Goal: Obtain resource: Obtain resource

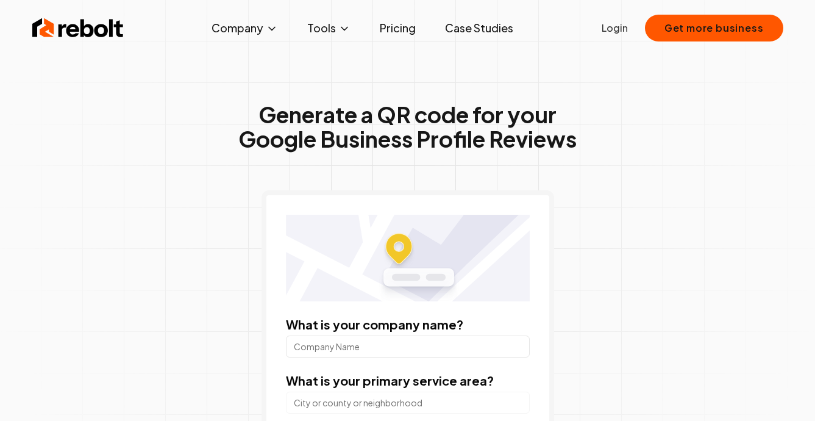
click at [365, 343] on input "What is your company name?" at bounding box center [408, 346] width 244 height 22
type input "CampusTown Urgent Care"
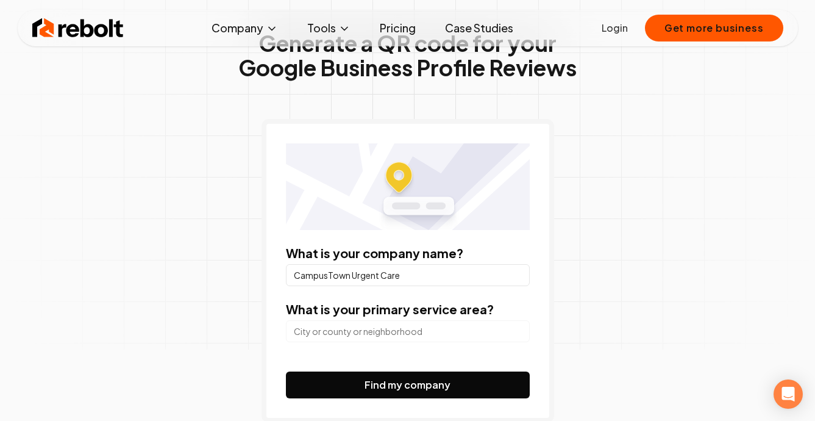
scroll to position [124, 0]
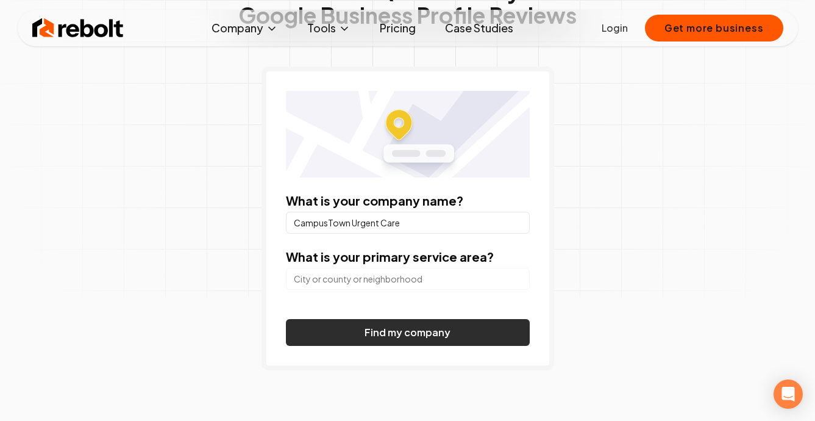
click at [424, 340] on button "Find my company" at bounding box center [408, 332] width 244 height 27
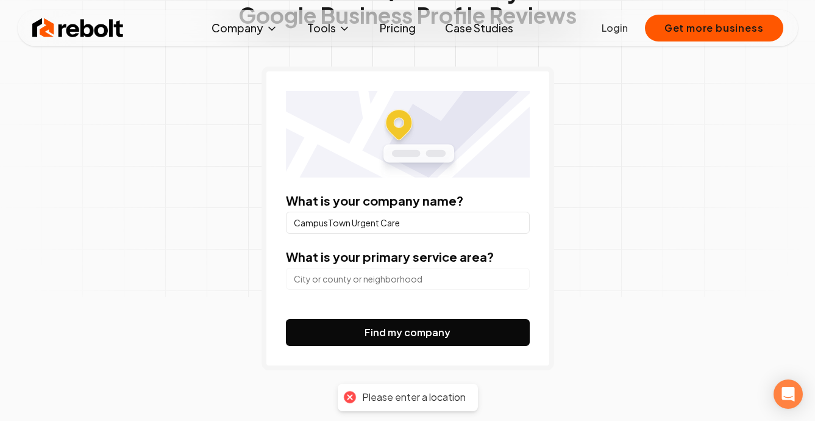
click at [399, 278] on input "search" at bounding box center [408, 279] width 244 height 22
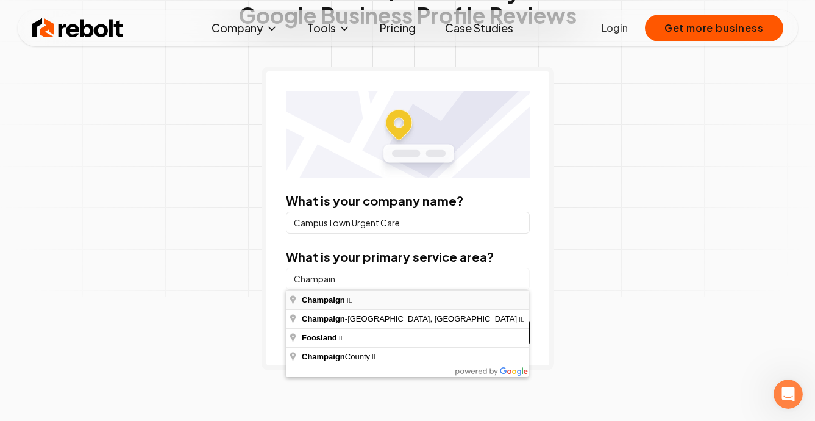
type input "Champaign, [GEOGRAPHIC_DATA]"
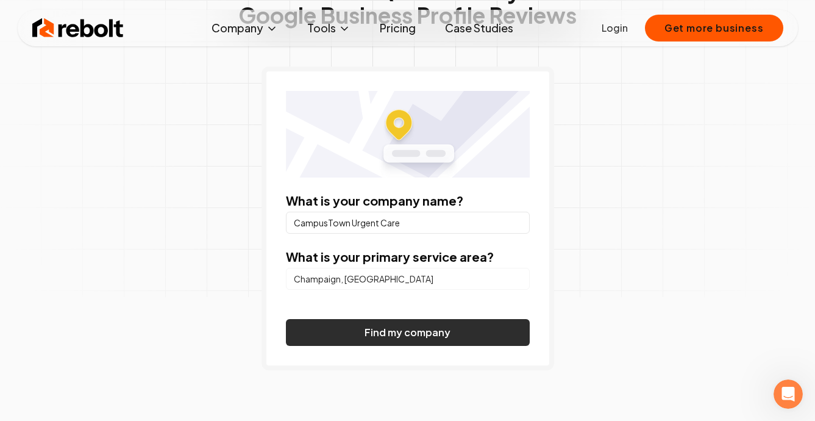
click at [368, 335] on button "Find my company" at bounding box center [408, 332] width 244 height 27
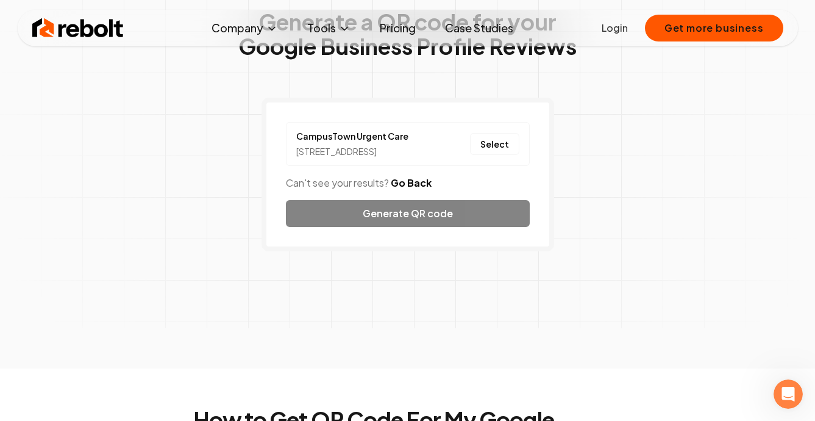
scroll to position [95, 0]
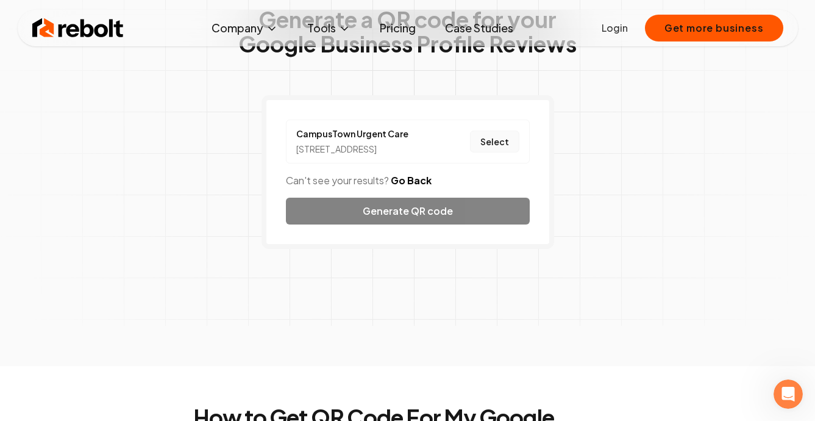
click at [498, 146] on button "Select" at bounding box center [494, 142] width 49 height 22
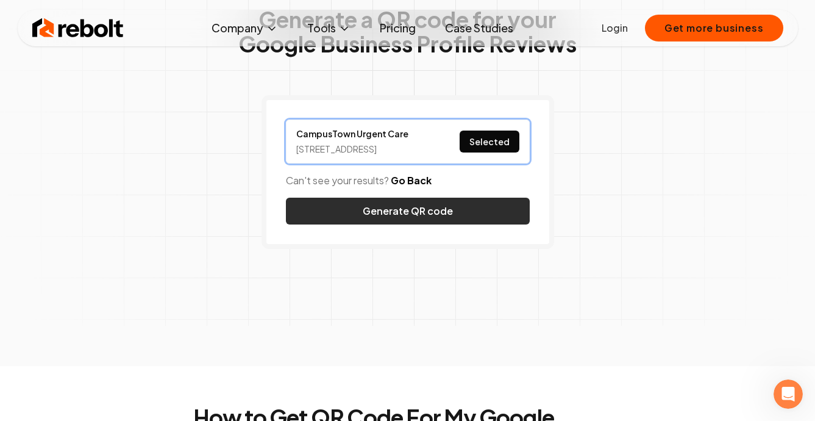
click at [443, 223] on button "Generate QR code" at bounding box center [408, 211] width 244 height 27
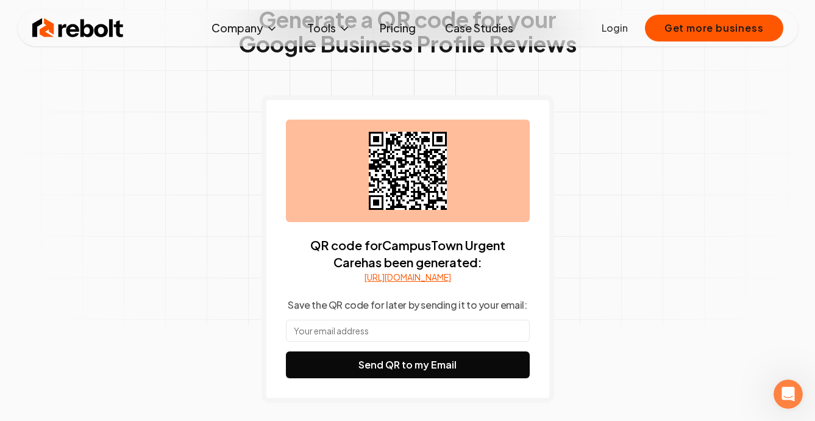
click at [309, 342] on input "text" at bounding box center [408, 331] width 244 height 22
type input "[EMAIL_ADDRESS][DOMAIN_NAME]"
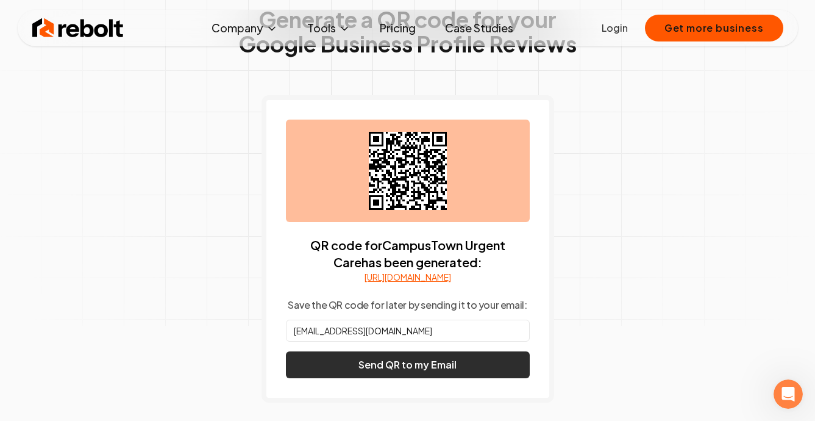
click at [393, 378] on button "Send QR to my Email" at bounding box center [408, 364] width 244 height 27
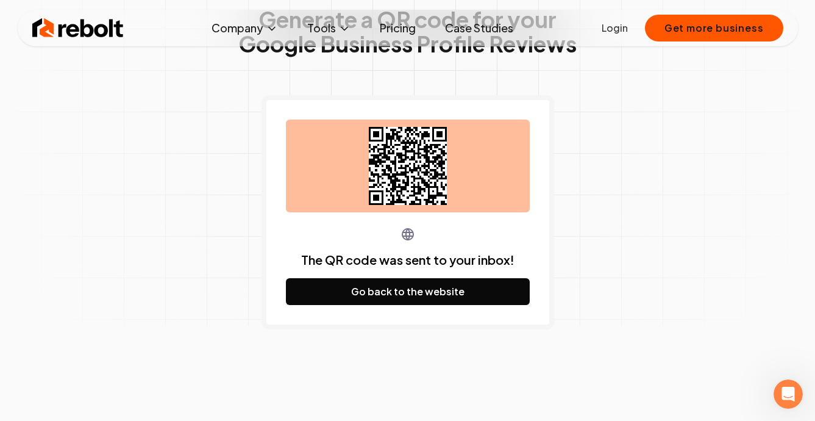
click at [415, 160] on icon at bounding box center [408, 166] width 78 height 78
drag, startPoint x: 396, startPoint y: 158, endPoint x: 428, endPoint y: 202, distance: 54.5
click at [428, 202] on icon at bounding box center [408, 166] width 78 height 78
drag, startPoint x: 485, startPoint y: 201, endPoint x: 355, endPoint y: 181, distance: 131.4
click at [355, 181] on div at bounding box center [408, 166] width 244 height 93
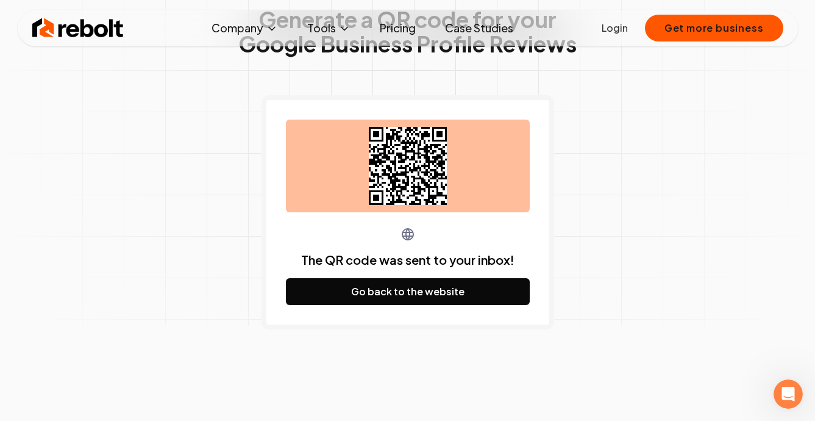
click at [413, 168] on icon at bounding box center [408, 166] width 78 height 78
click at [491, 243] on div "The QR code was sent to your inbox! Go back to the website" at bounding box center [408, 266] width 244 height 78
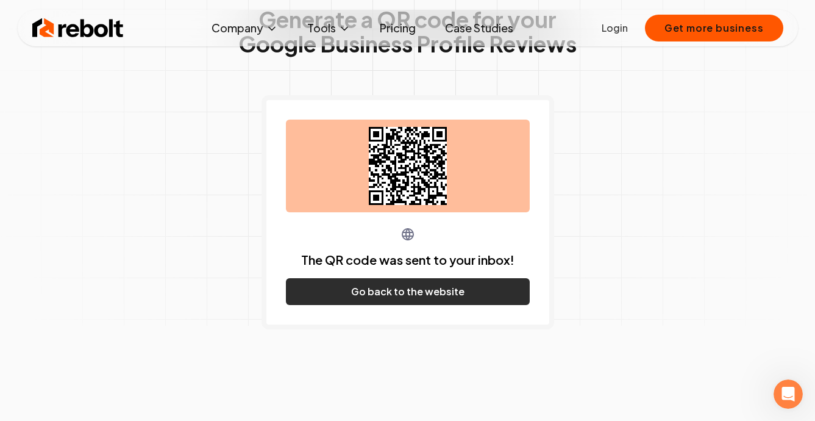
click at [411, 290] on button "Go back to the website" at bounding box center [408, 291] width 244 height 27
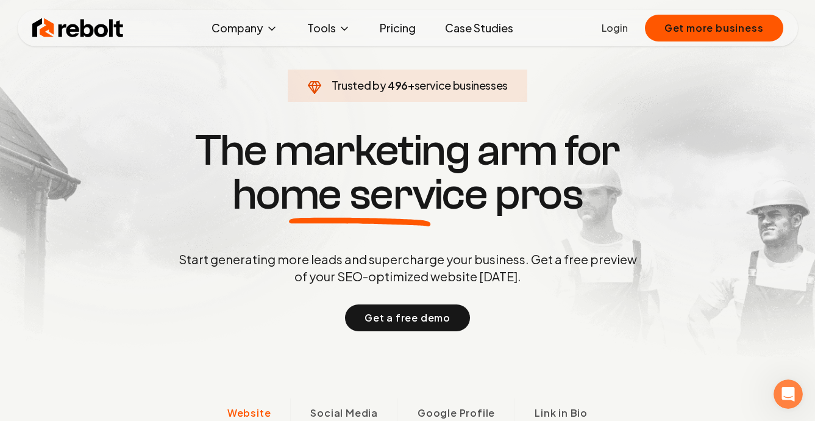
scroll to position [499, 0]
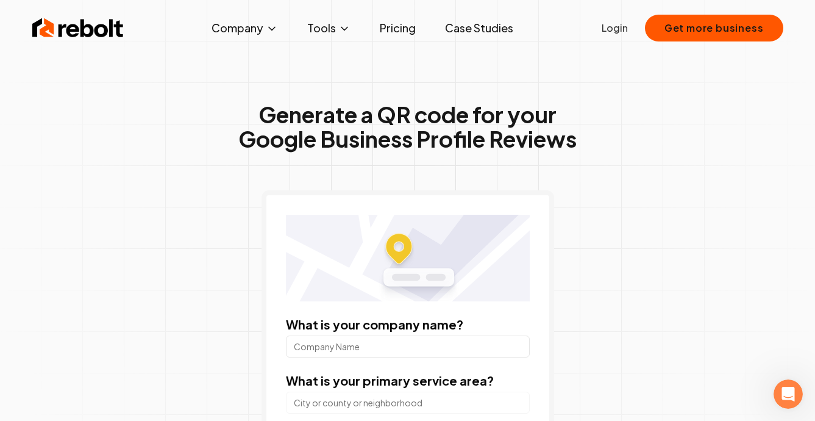
click at [375, 339] on input "What is your company name?" at bounding box center [408, 346] width 244 height 22
type input "CampusTown Urgent Care"
click at [387, 393] on input "search" at bounding box center [408, 403] width 244 height 22
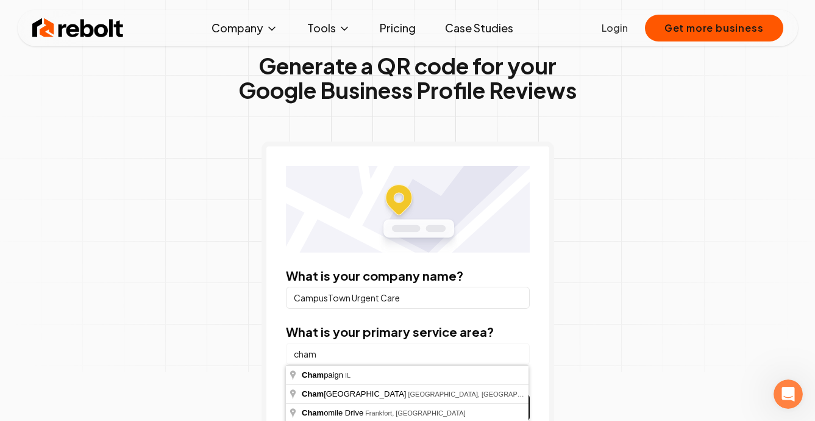
scroll to position [82, 0]
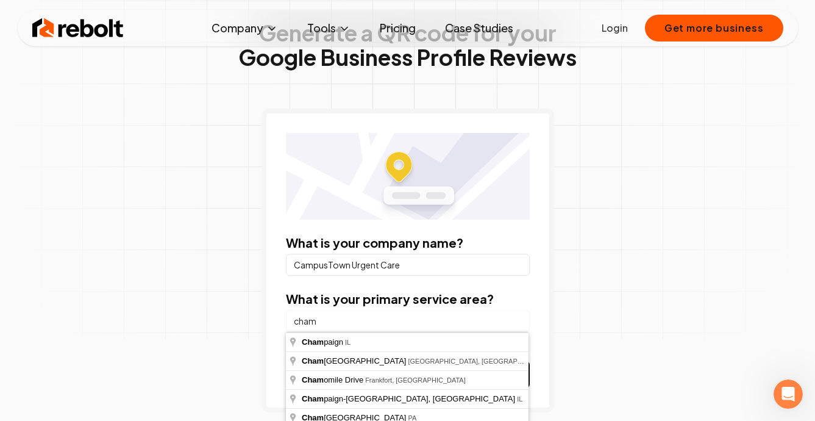
type input "Champaign, [GEOGRAPHIC_DATA]"
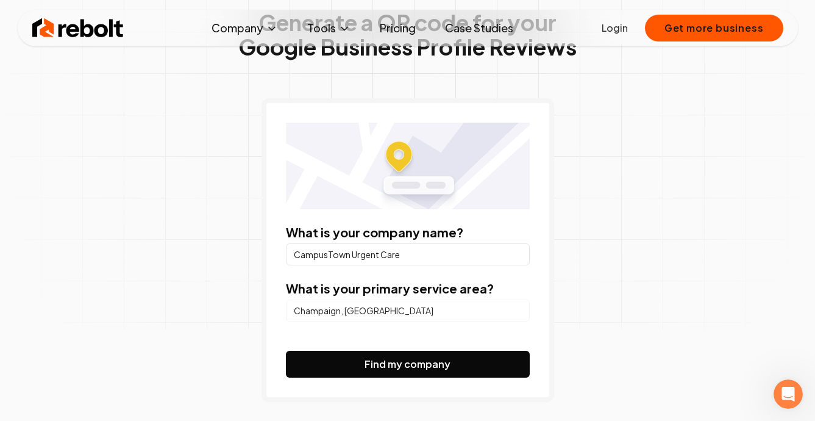
scroll to position [105, 0]
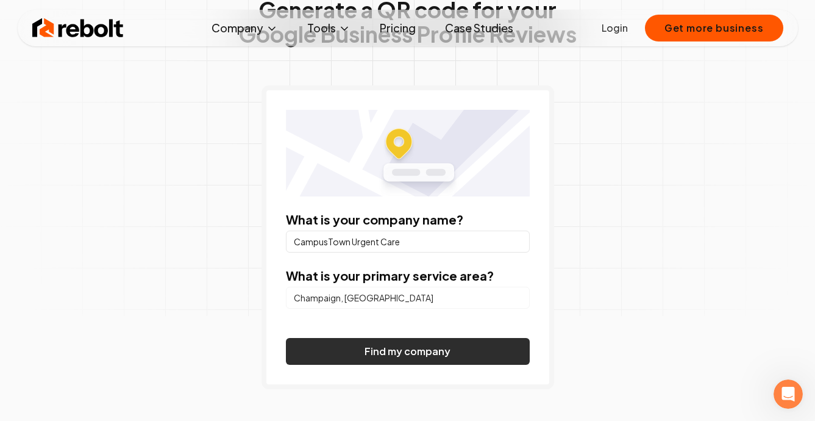
click at [367, 353] on button "Find my company" at bounding box center [408, 351] width 244 height 27
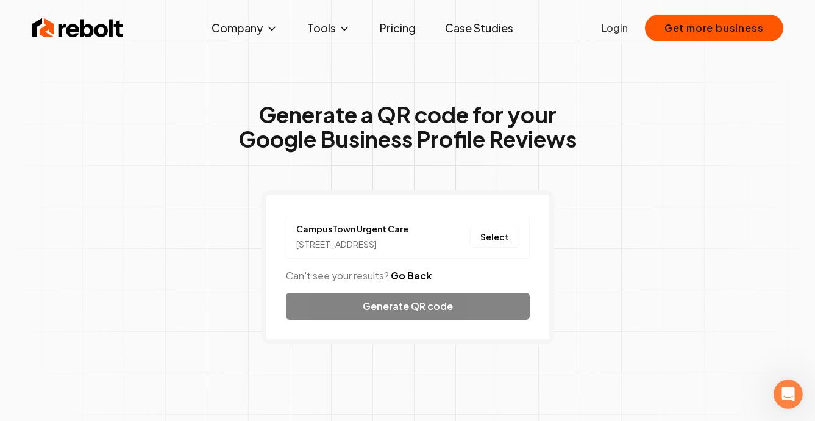
scroll to position [2, 0]
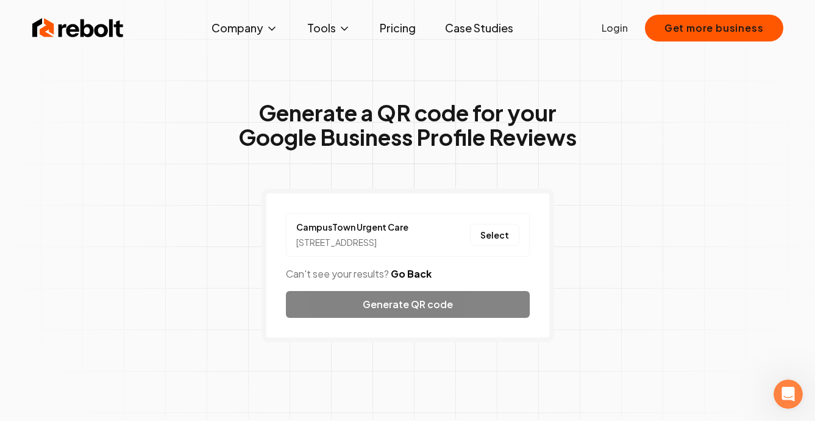
click at [461, 318] on div "CampusTown Urgent Care [STREET_ADDRESS] Select Can't see your results? Go Back …" at bounding box center [408, 265] width 293 height 154
click at [425, 318] on div "CampusTown Urgent Care [STREET_ADDRESS] Select Can't see your results? Go Back …" at bounding box center [408, 265] width 293 height 154
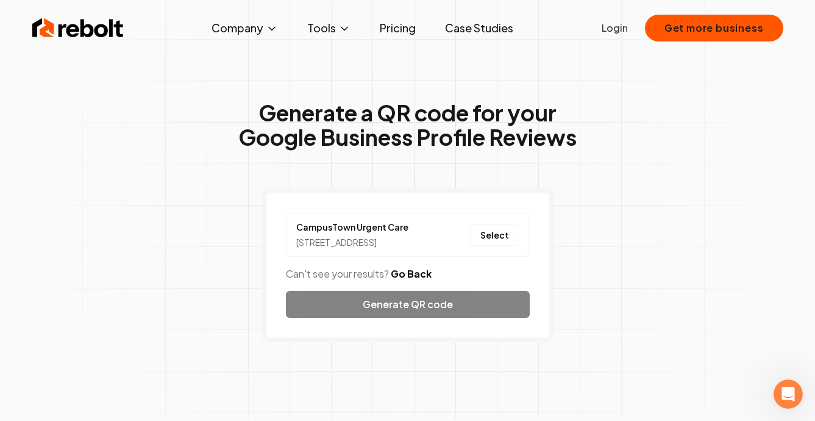
click at [604, 273] on div "Generate a QR code for your Google Business Profile Reviews CampusTown Urgent C…" at bounding box center [408, 245] width 625 height 427
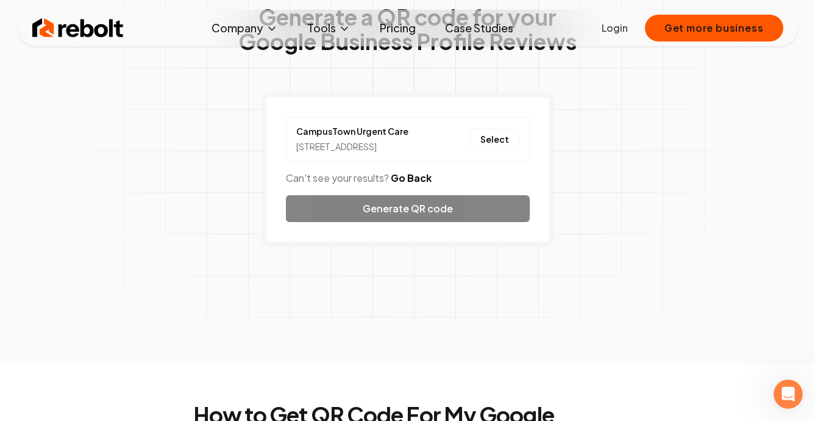
scroll to position [110, 0]
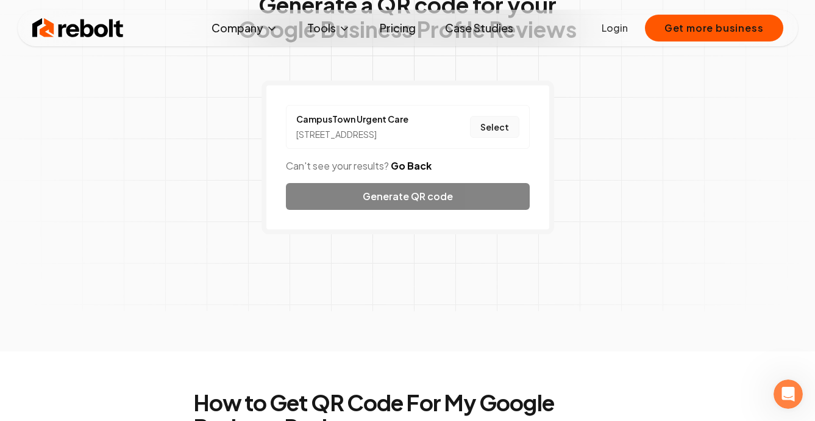
click at [498, 132] on button "Select" at bounding box center [494, 127] width 49 height 22
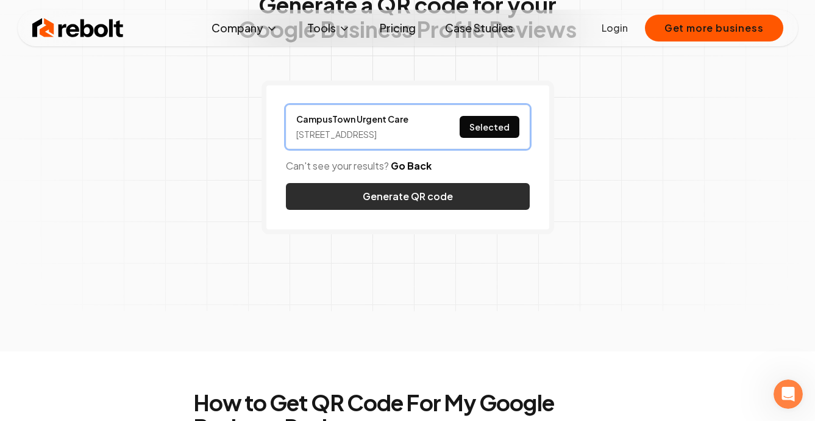
click at [444, 207] on button "Generate QR code" at bounding box center [408, 196] width 244 height 27
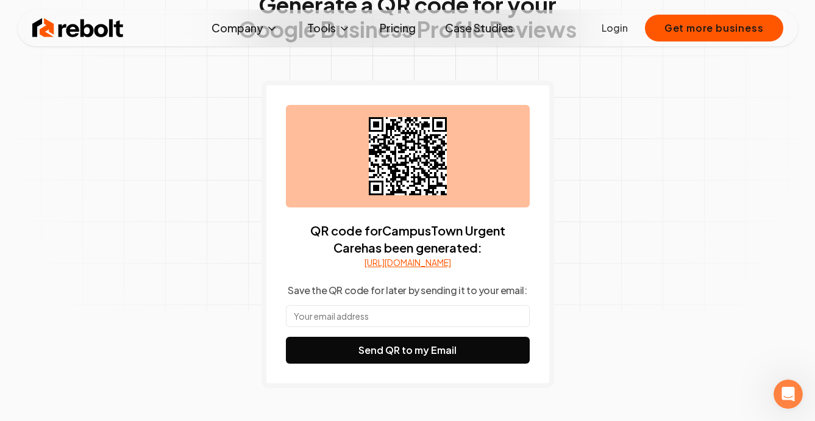
click at [451, 268] on link "[URL][DOMAIN_NAME]" at bounding box center [408, 262] width 87 height 12
